Goal: Navigation & Orientation: Find specific page/section

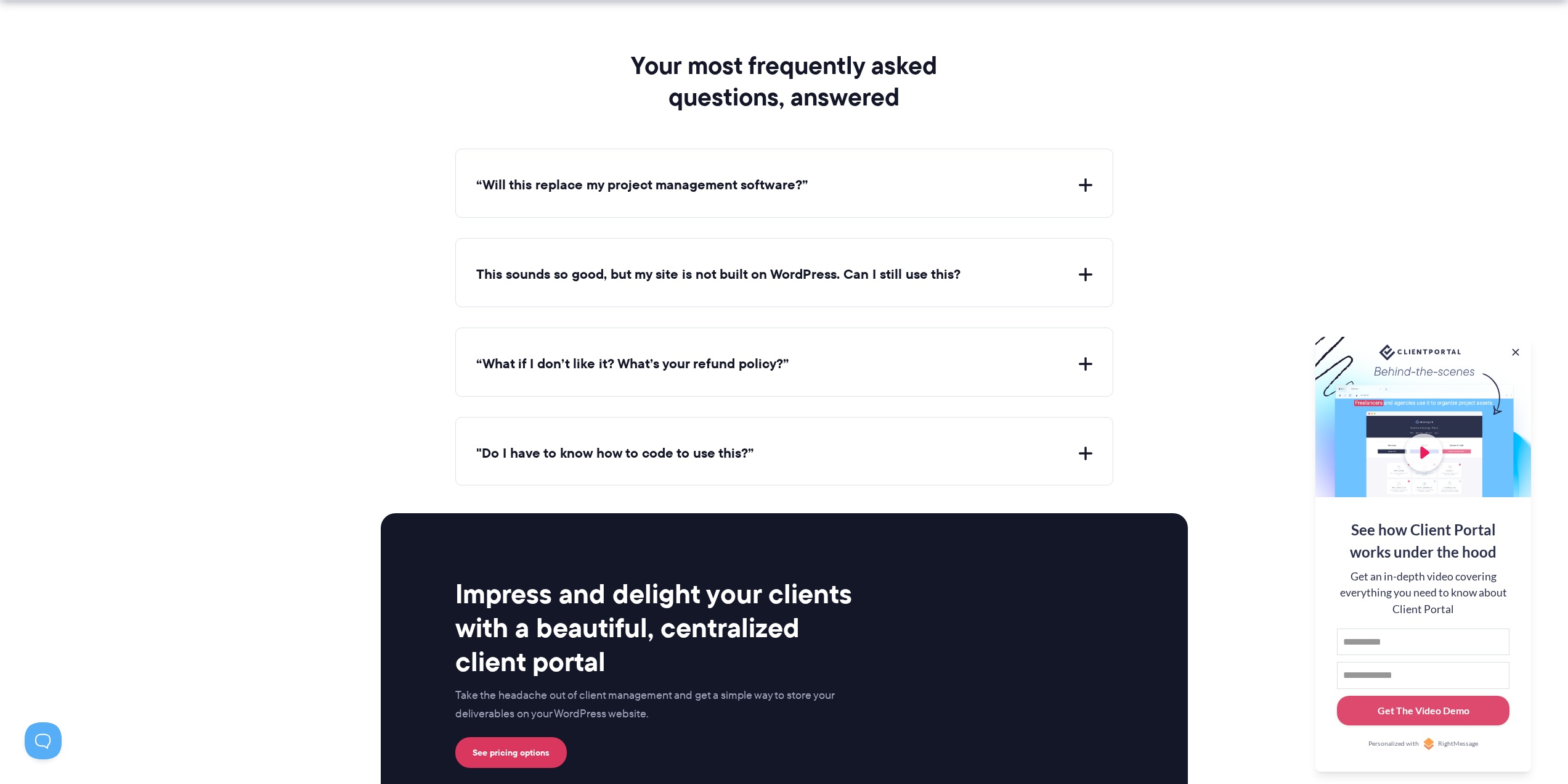
scroll to position [4562, 0]
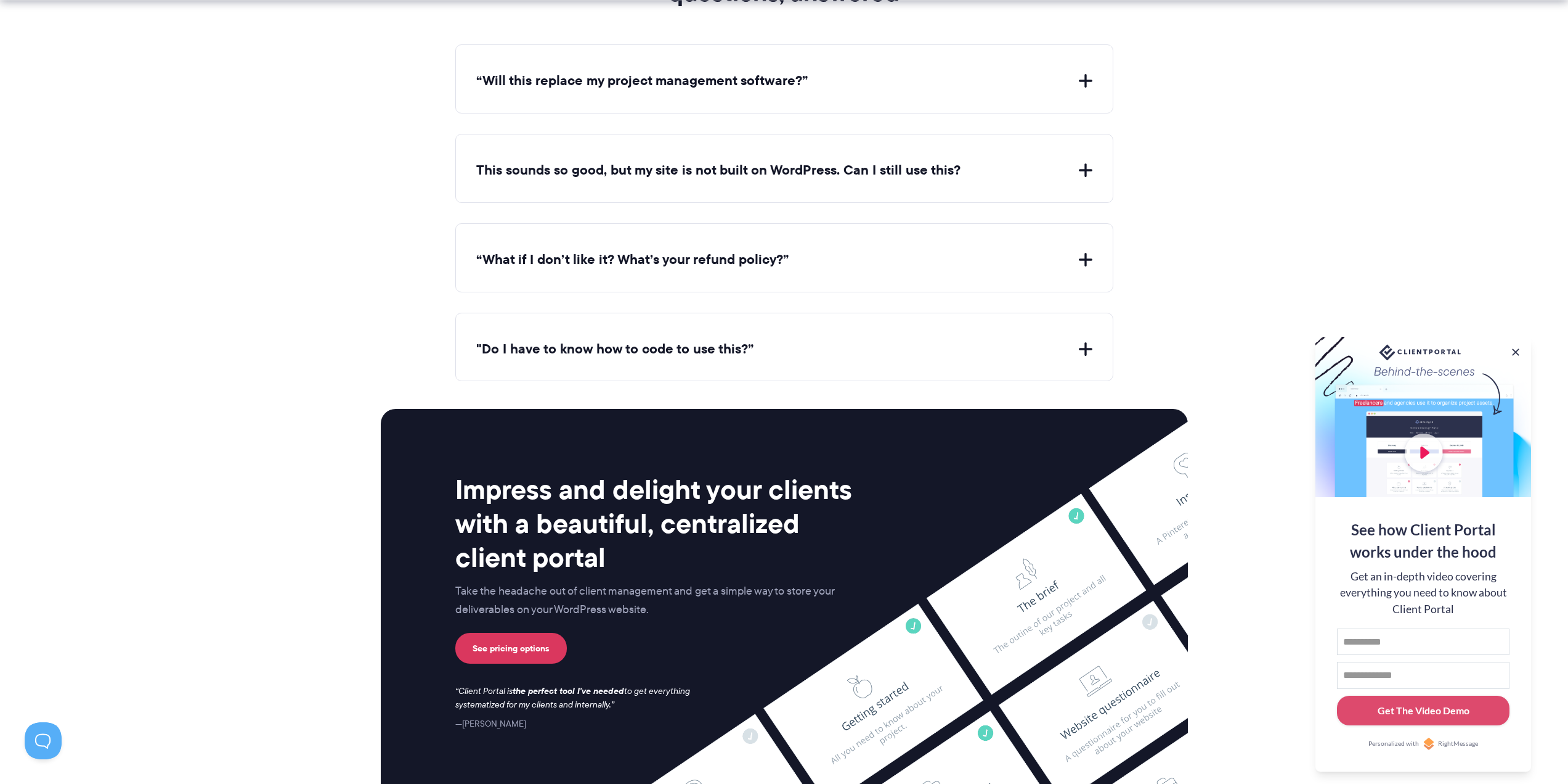
click at [1087, 167] on button "This sounds so good, but my site is not built on WordPress. Can I still use thi…" at bounding box center [784, 171] width 616 height 19
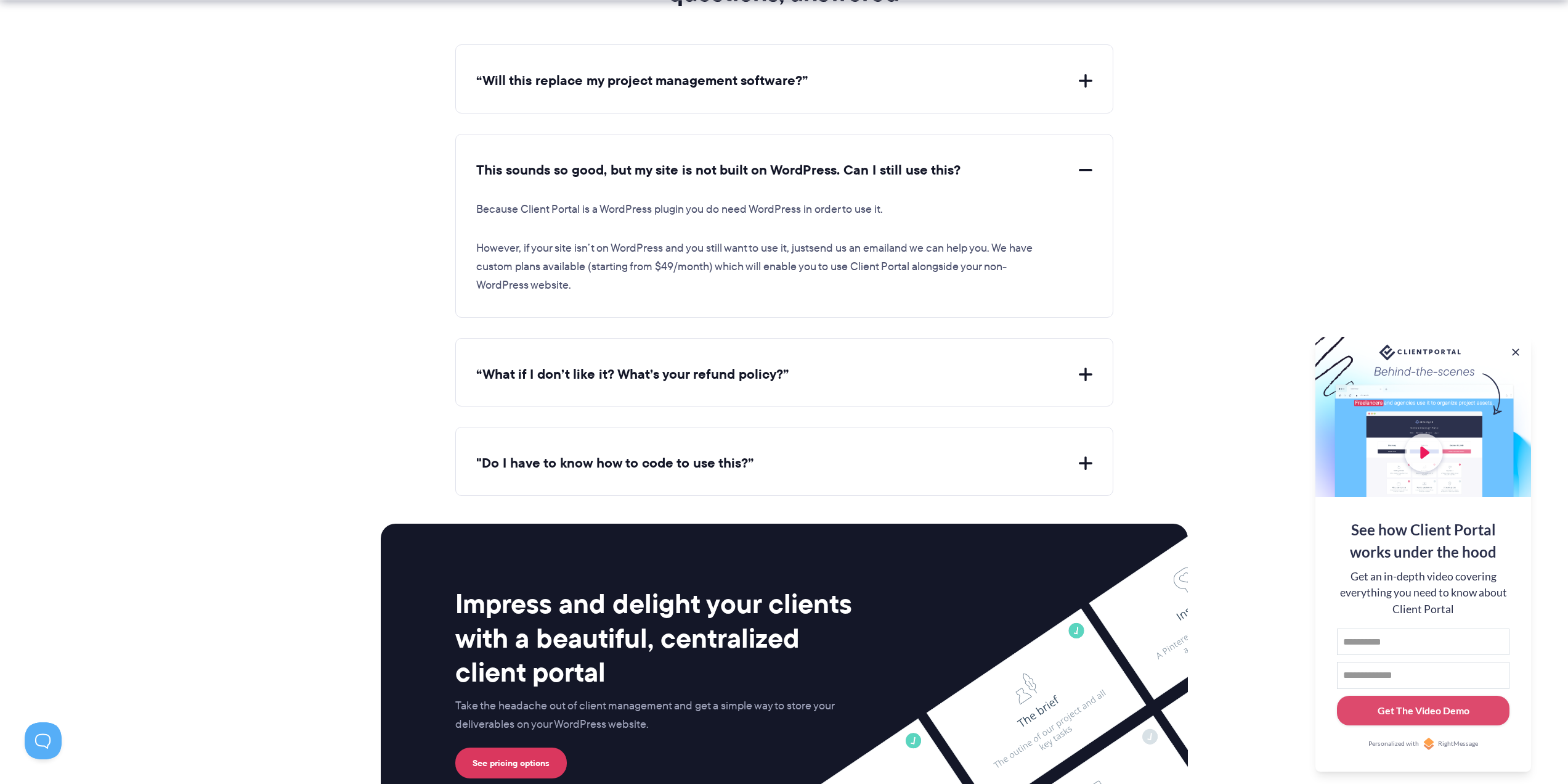
click at [1087, 167] on button "This sounds so good, but my site is not built on WordPress. Can I still use thi…" at bounding box center [784, 171] width 616 height 19
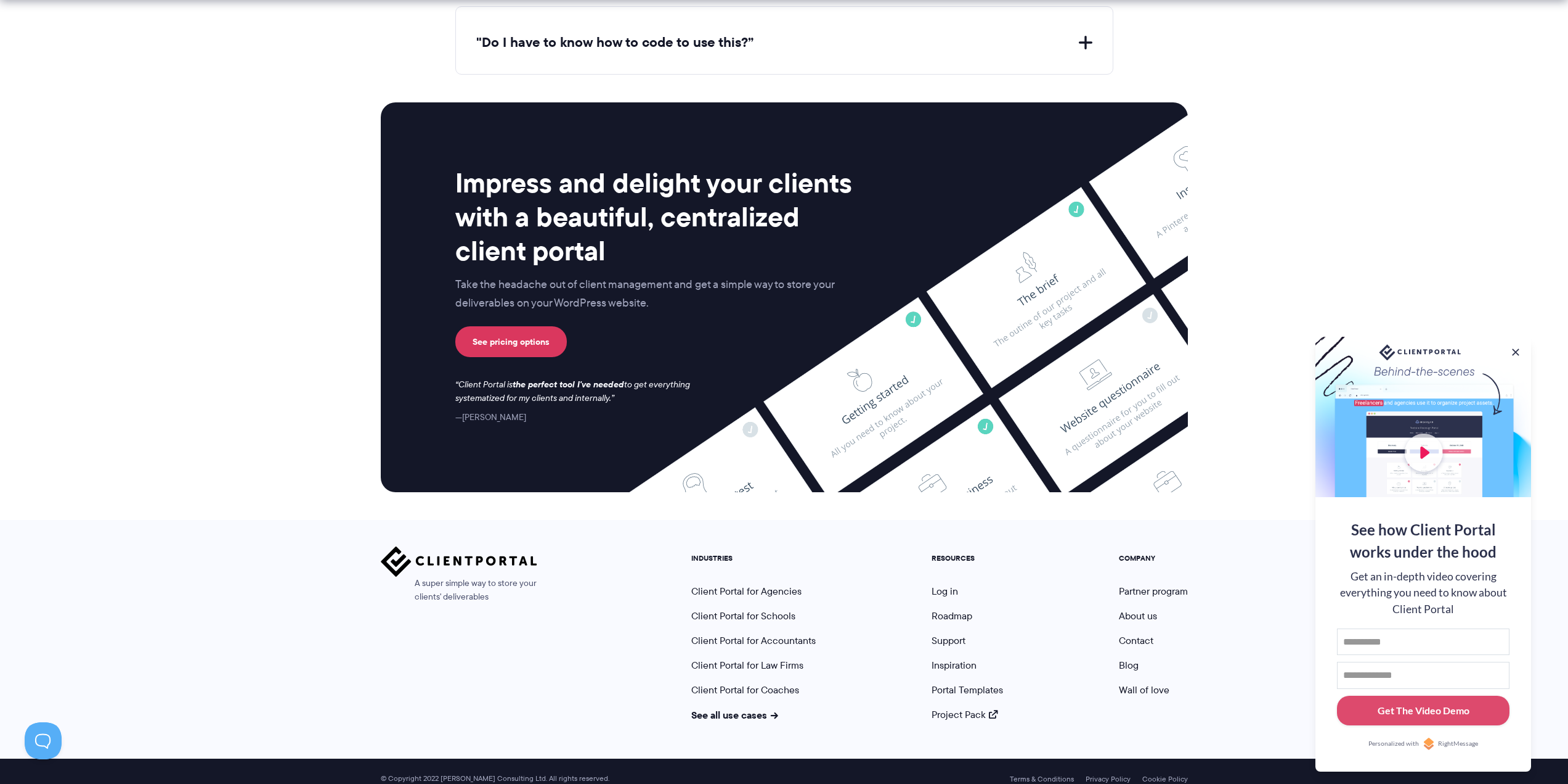
scroll to position [4883, 0]
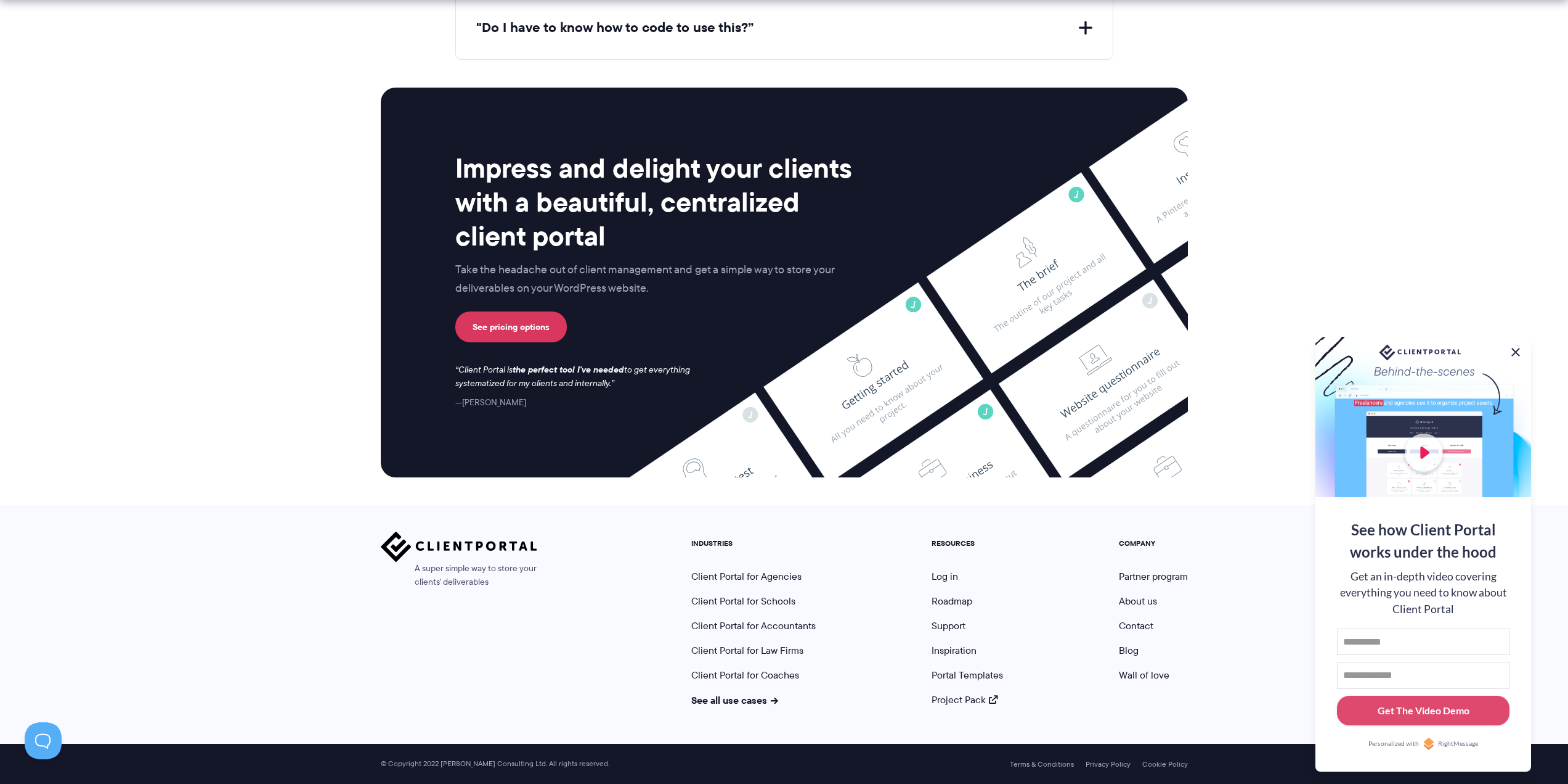
click at [1515, 350] on button at bounding box center [1515, 352] width 14 height 14
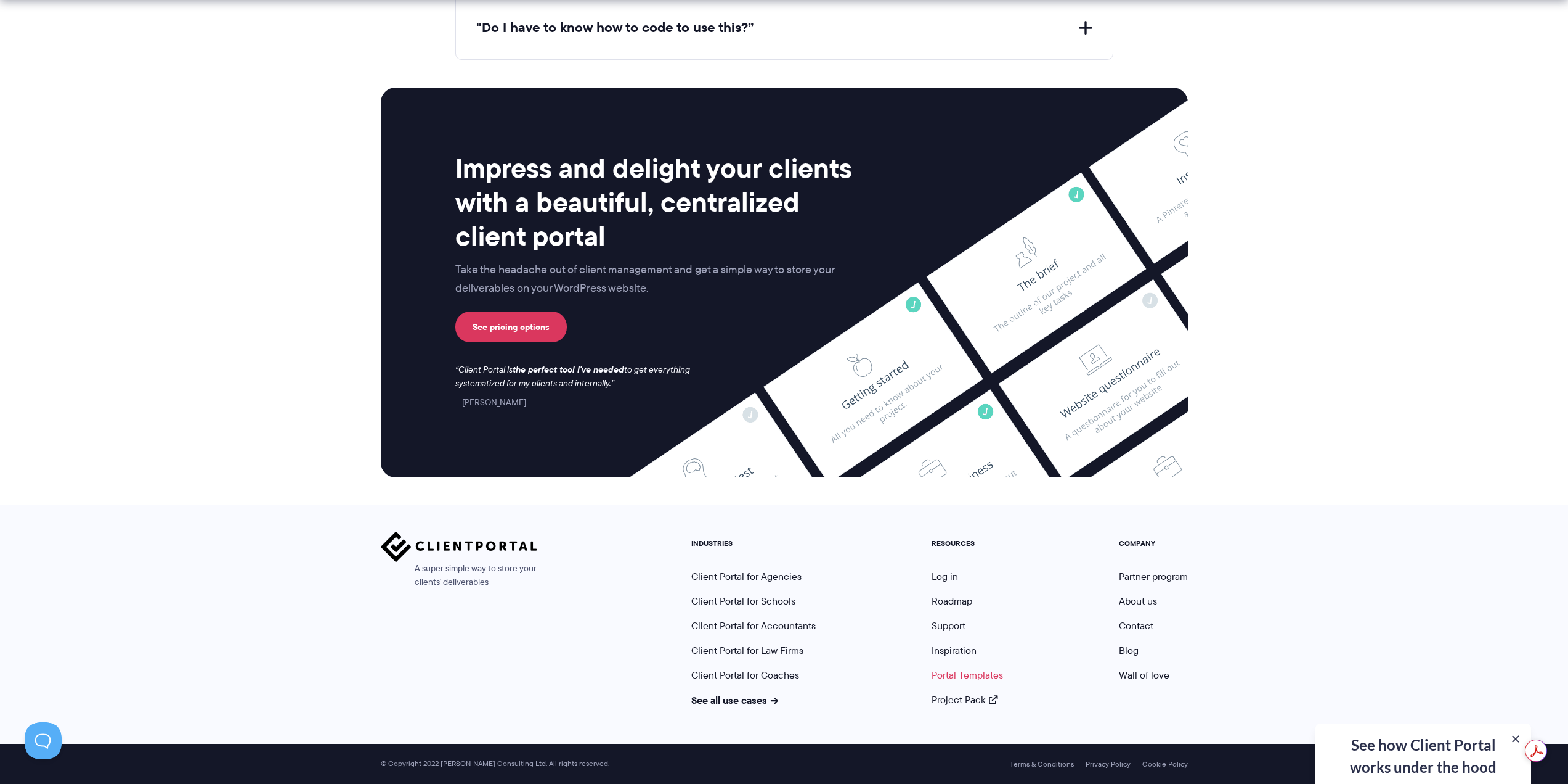
click at [940, 677] on link "Portal Templates" at bounding box center [967, 675] width 72 height 14
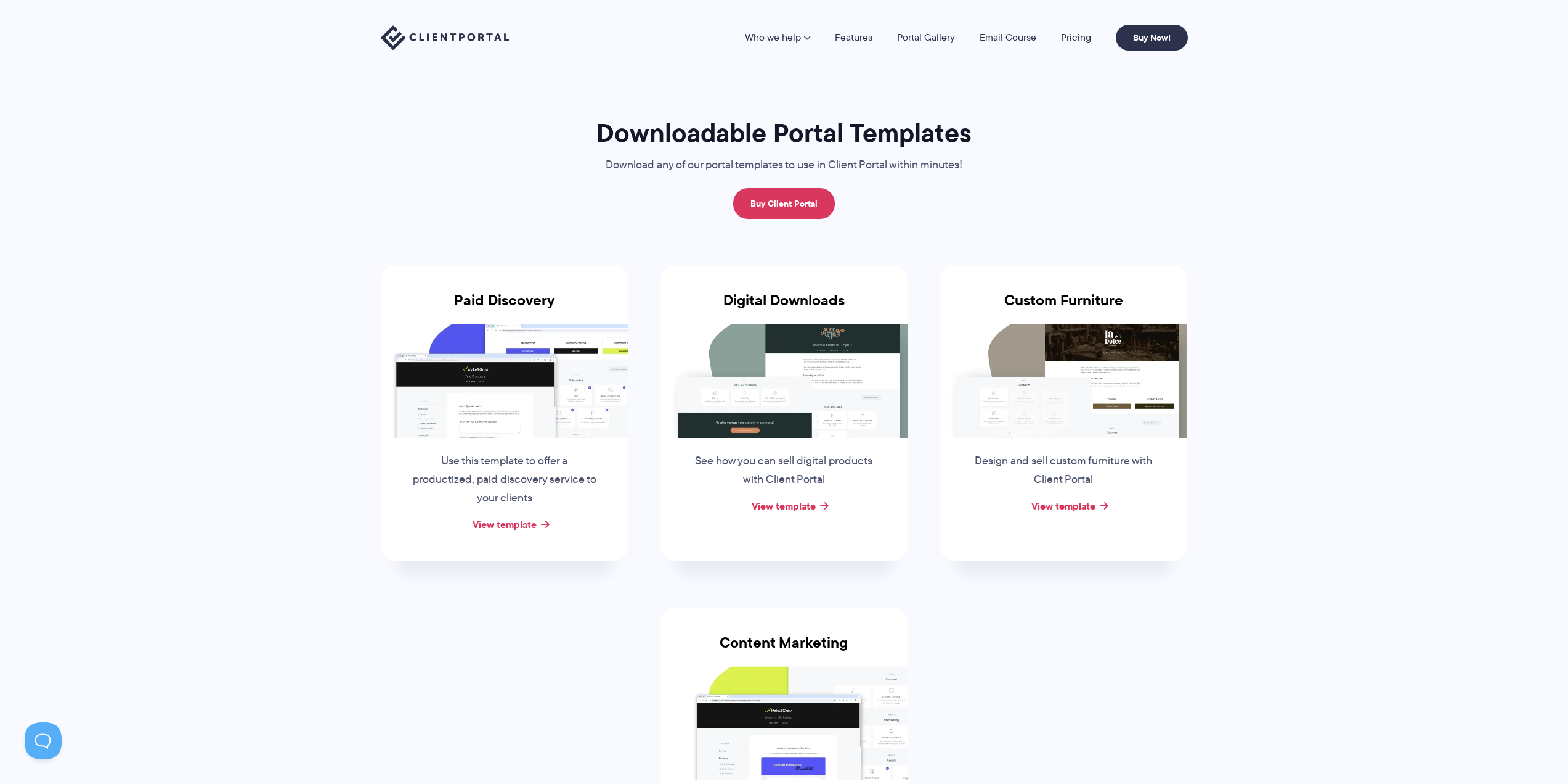
click at [1083, 37] on link "Pricing" at bounding box center [1077, 37] width 31 height 10
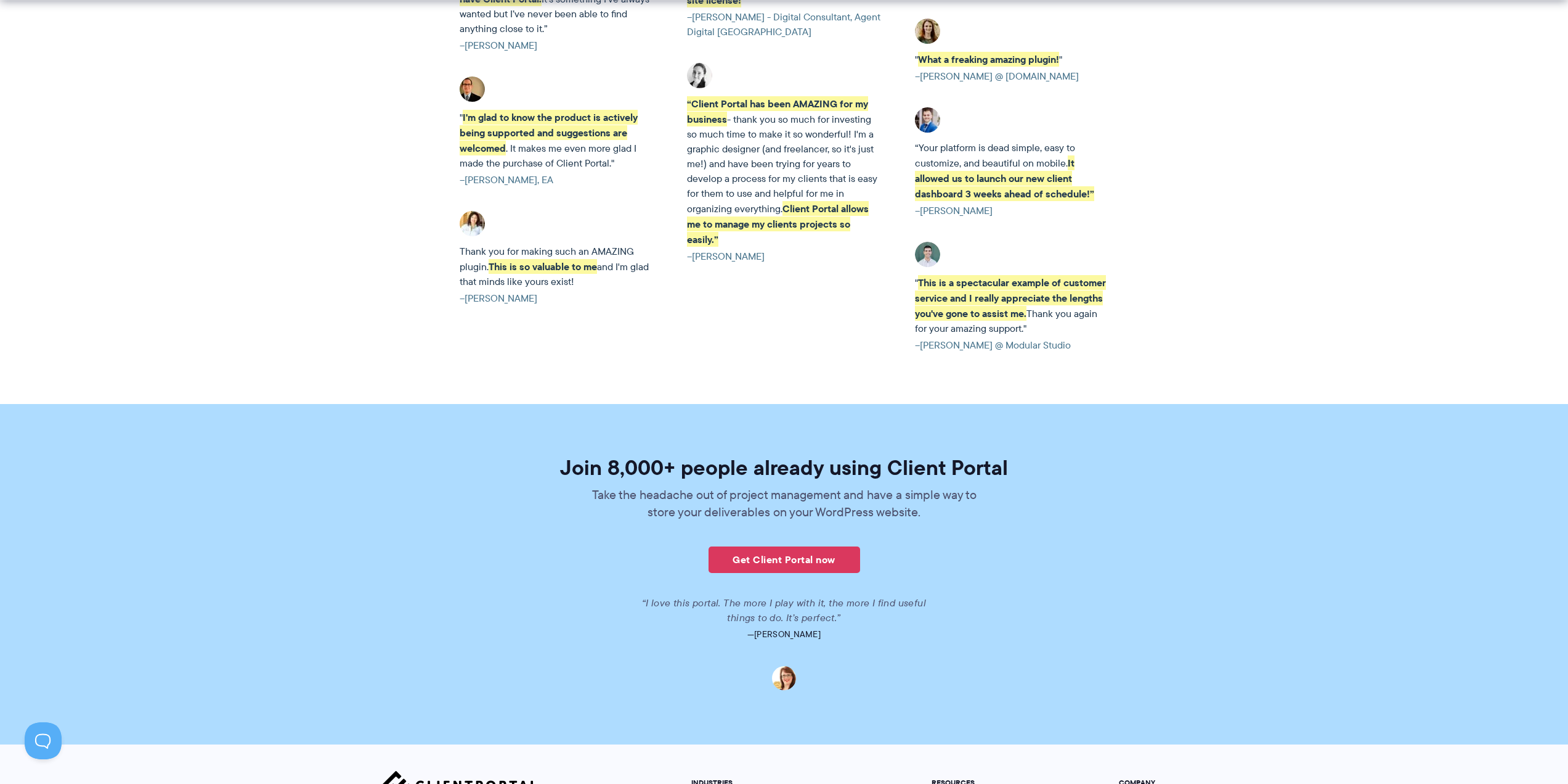
scroll to position [2775, 0]
